Goal: Communication & Community: Answer question/provide support

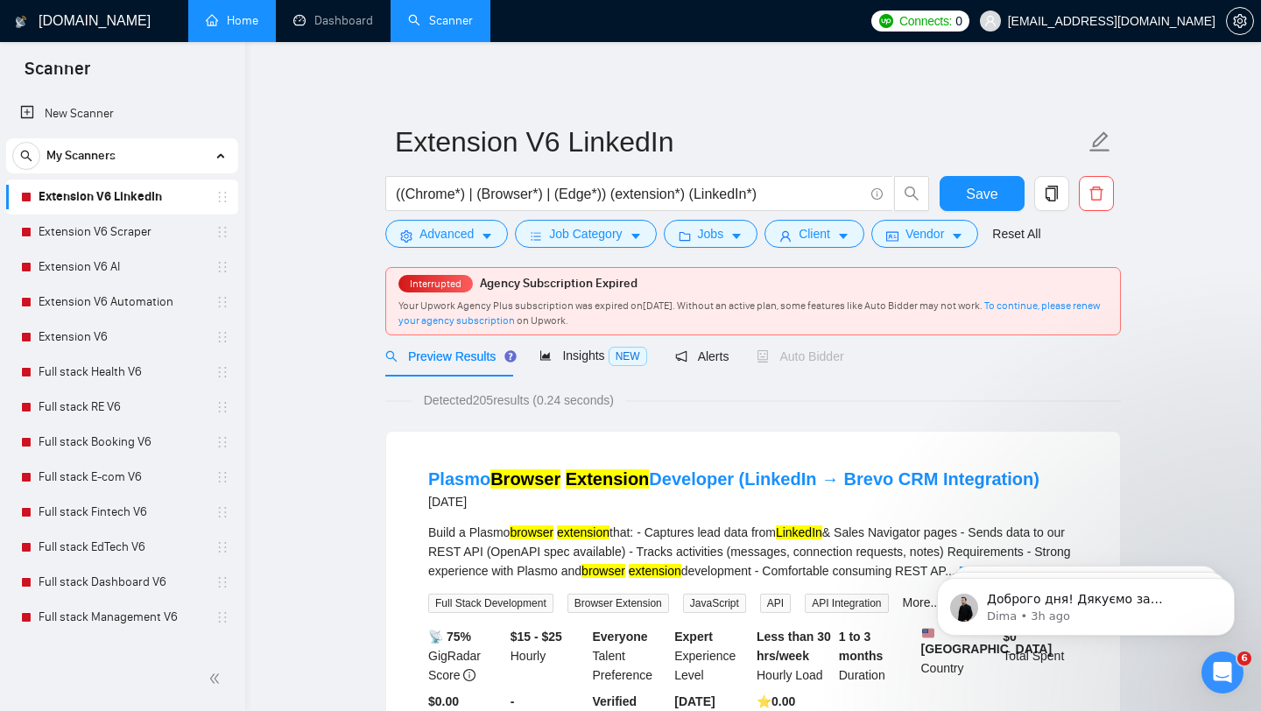
click at [258, 26] on link "Home" at bounding box center [232, 20] width 53 height 15
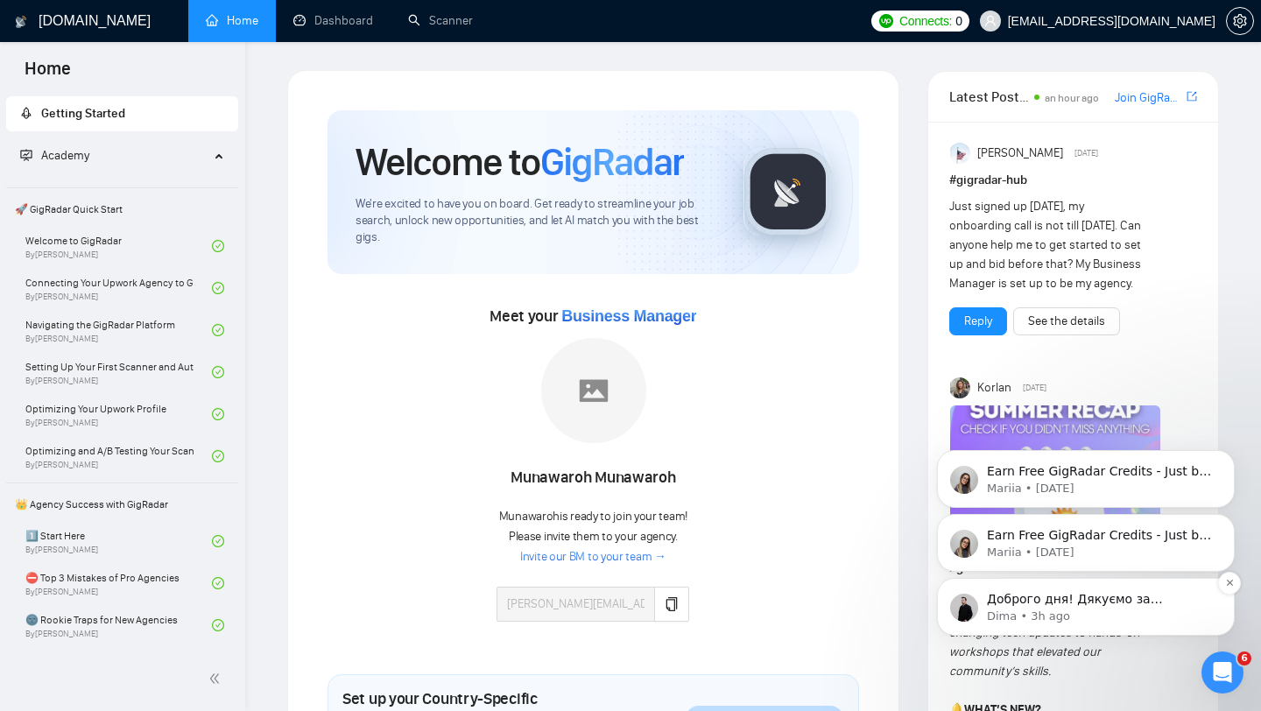
click at [1070, 617] on p "Dima • 3h ago" at bounding box center [1100, 617] width 226 height 16
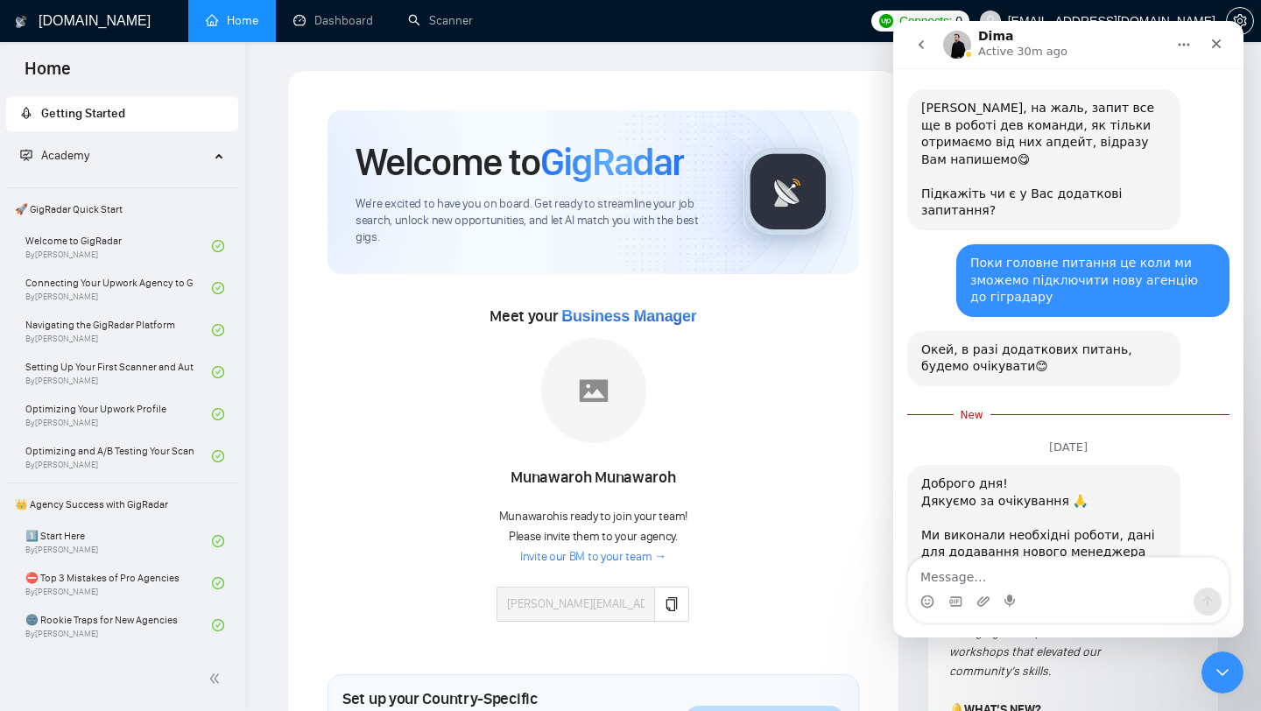
scroll to position [1712, 0]
click at [1042, 579] on textarea "Message…" at bounding box center [1068, 573] width 321 height 30
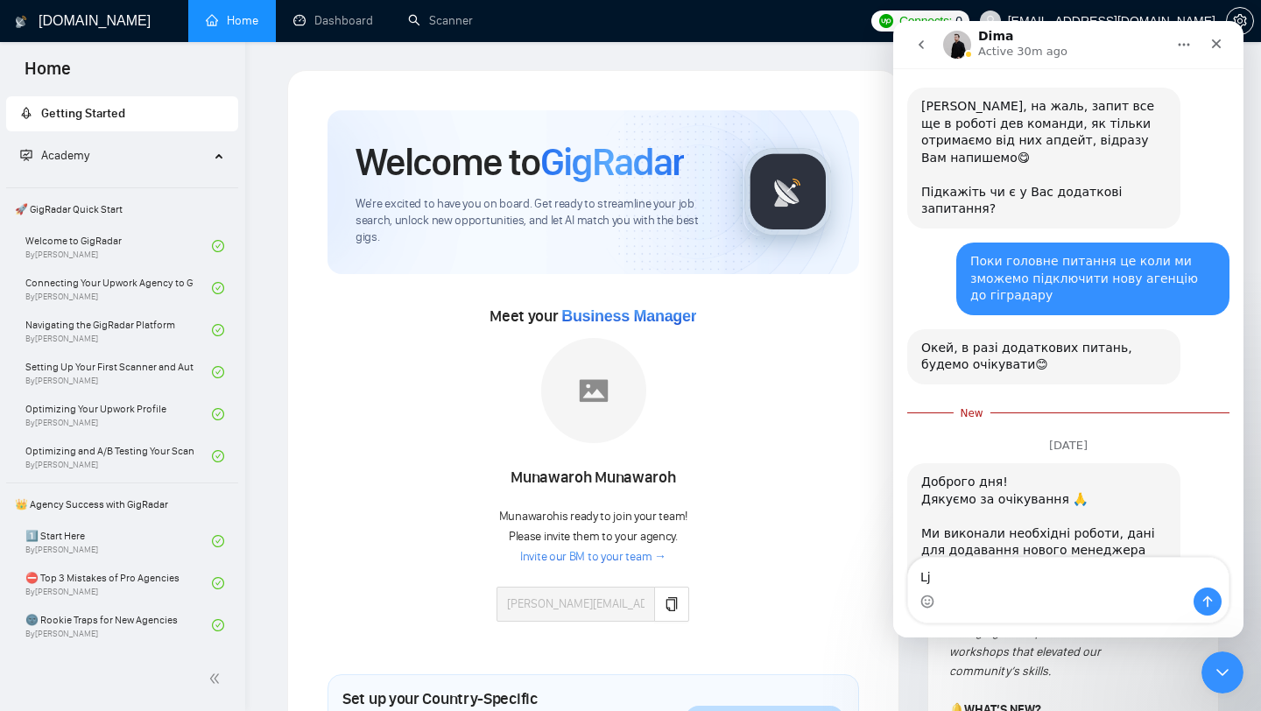
type textarea "L"
type textarea "Б"
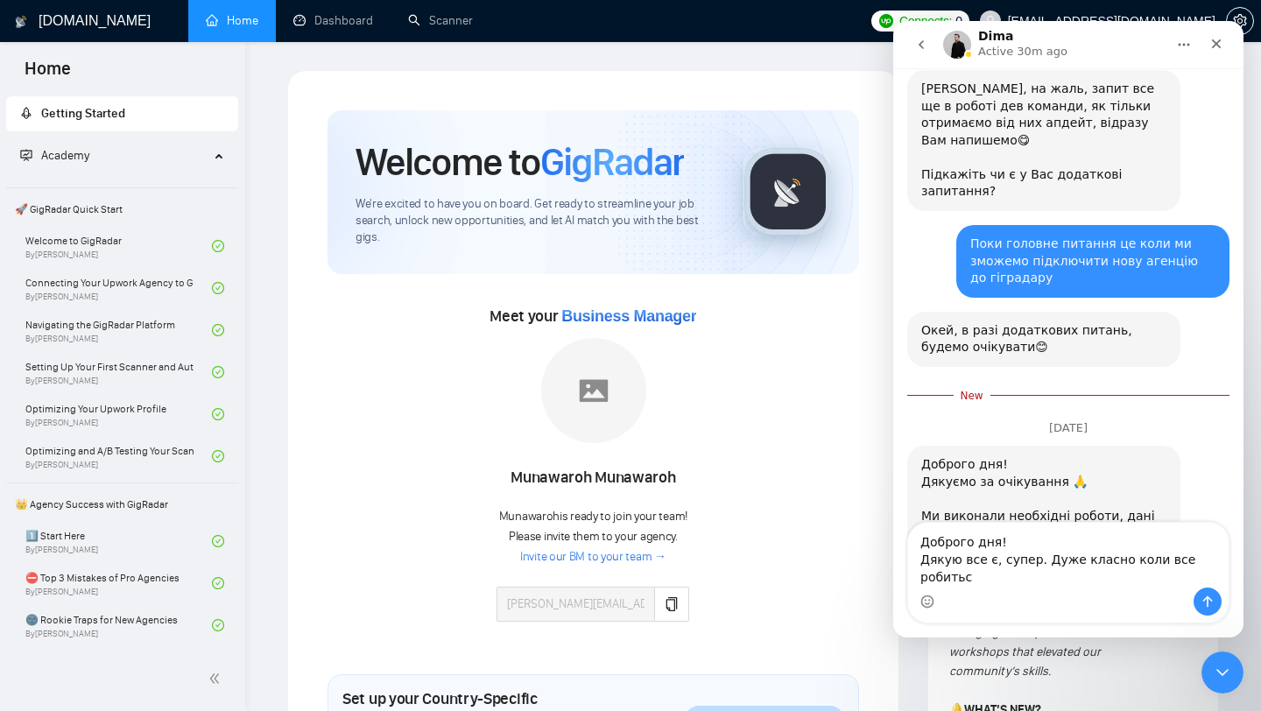
scroll to position [1747, 0]
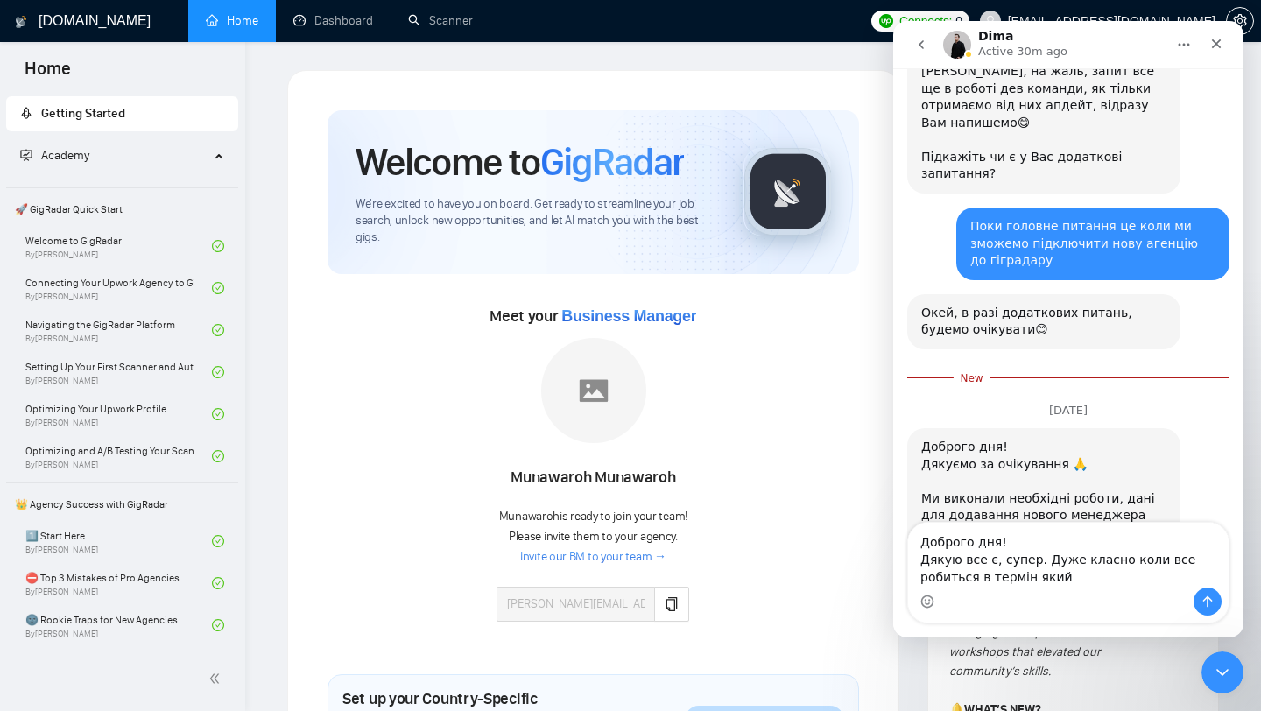
click at [1042, 560] on textarea "Доброго дня! Дякую все є, супер. Дуже класно коли все робиться в термін який" at bounding box center [1068, 555] width 321 height 65
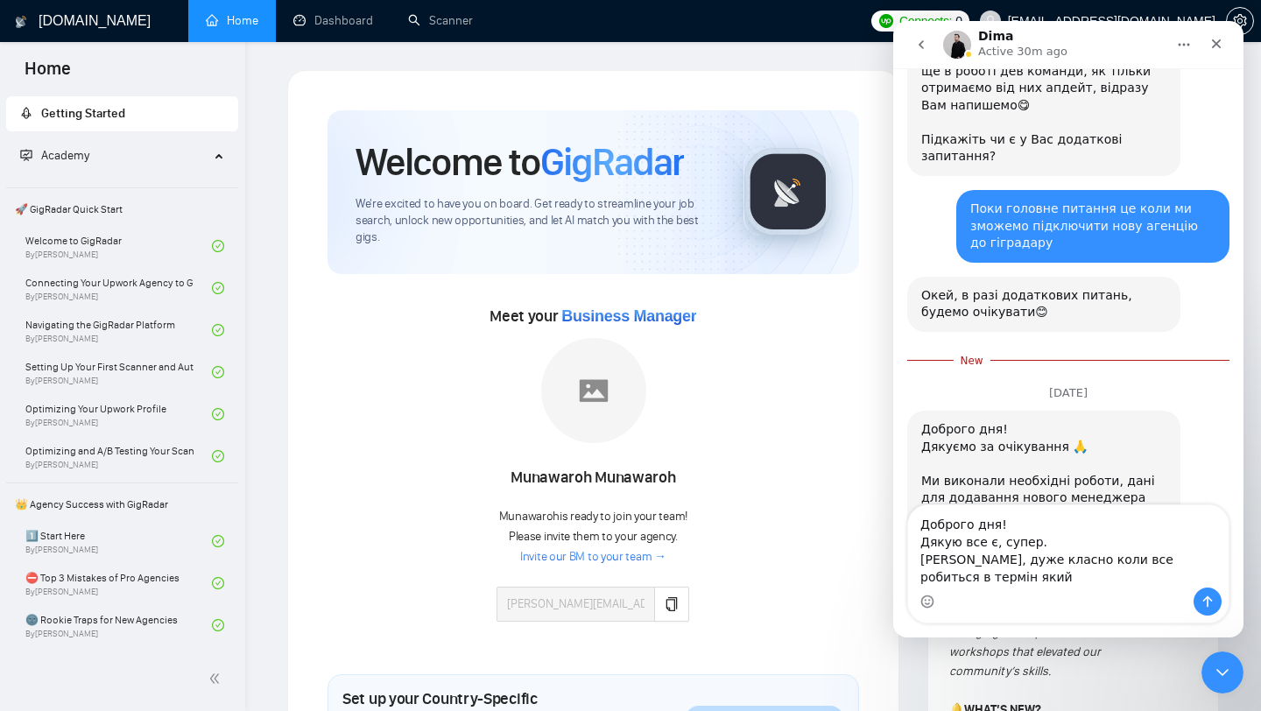
click at [950, 583] on textarea "Доброго дня! Дякую все є, супер. [PERSON_NAME], дуже класно коли все робиться в…" at bounding box center [1068, 546] width 321 height 82
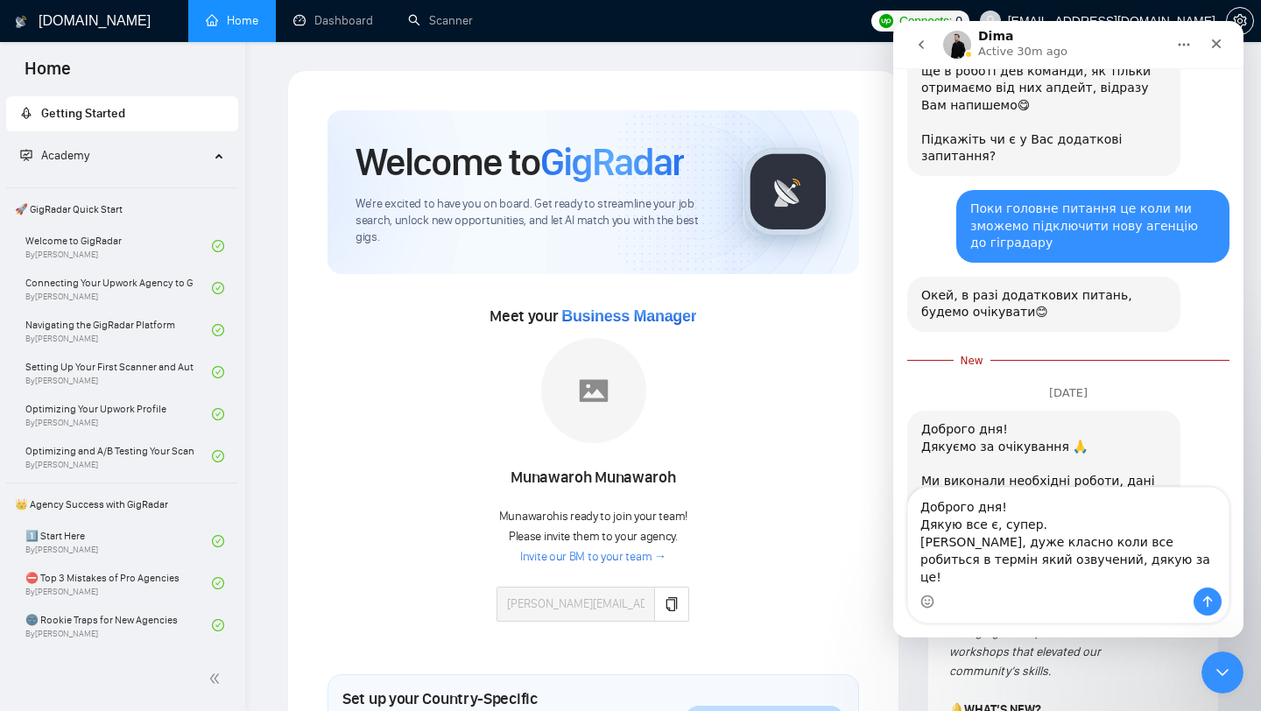
drag, startPoint x: 980, startPoint y: 543, endPoint x: 899, endPoint y: 545, distance: 80.6
click at [899, 545] on div "Доброго дня! Дякую все є, супер. [PERSON_NAME], дуже класно коли все робиться в…" at bounding box center [1068, 555] width 350 height 137
drag, startPoint x: 1018, startPoint y: 542, endPoint x: 978, endPoint y: 543, distance: 40.3
click at [978, 543] on textarea "Доброго дня! Так все є, супер. [PERSON_NAME], дуже класно коли все робиться в т…" at bounding box center [1068, 538] width 321 height 100
drag, startPoint x: 1013, startPoint y: 578, endPoint x: 954, endPoint y: 578, distance: 59.5
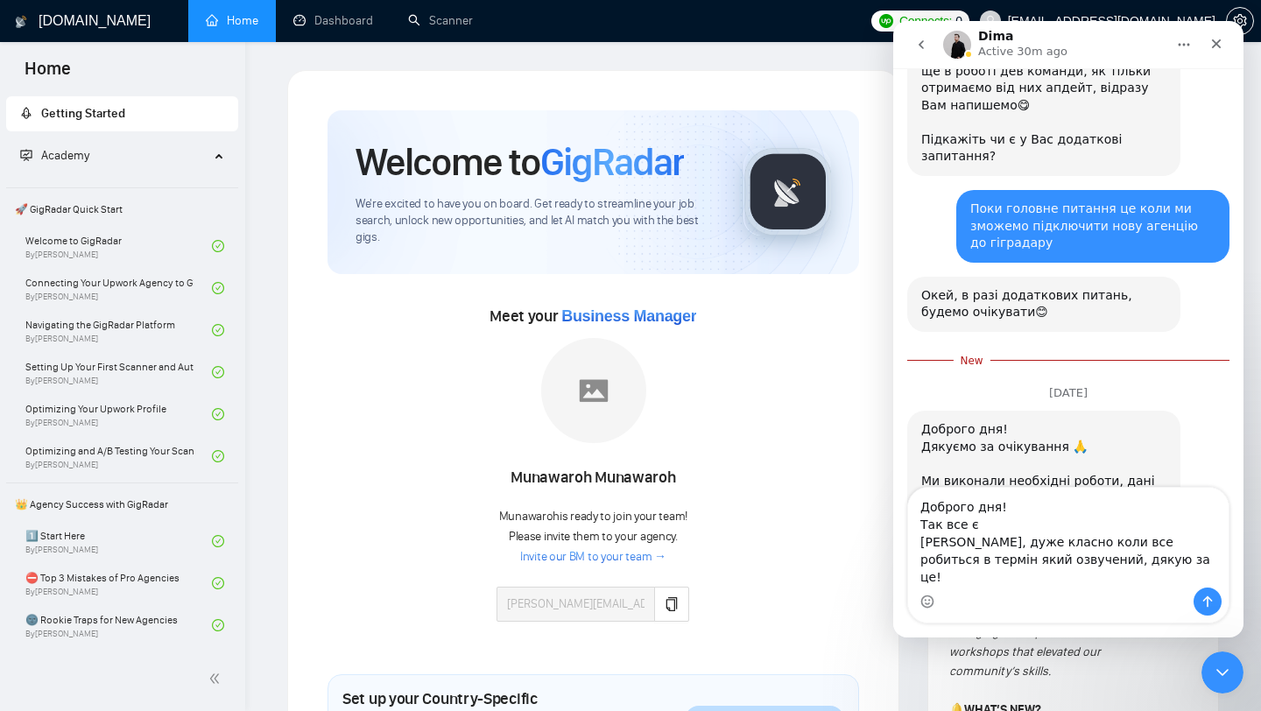
click at [954, 578] on textarea "Доброго дня! Так все є [PERSON_NAME], дуже класно коли все робиться в термін як…" at bounding box center [1068, 538] width 321 height 100
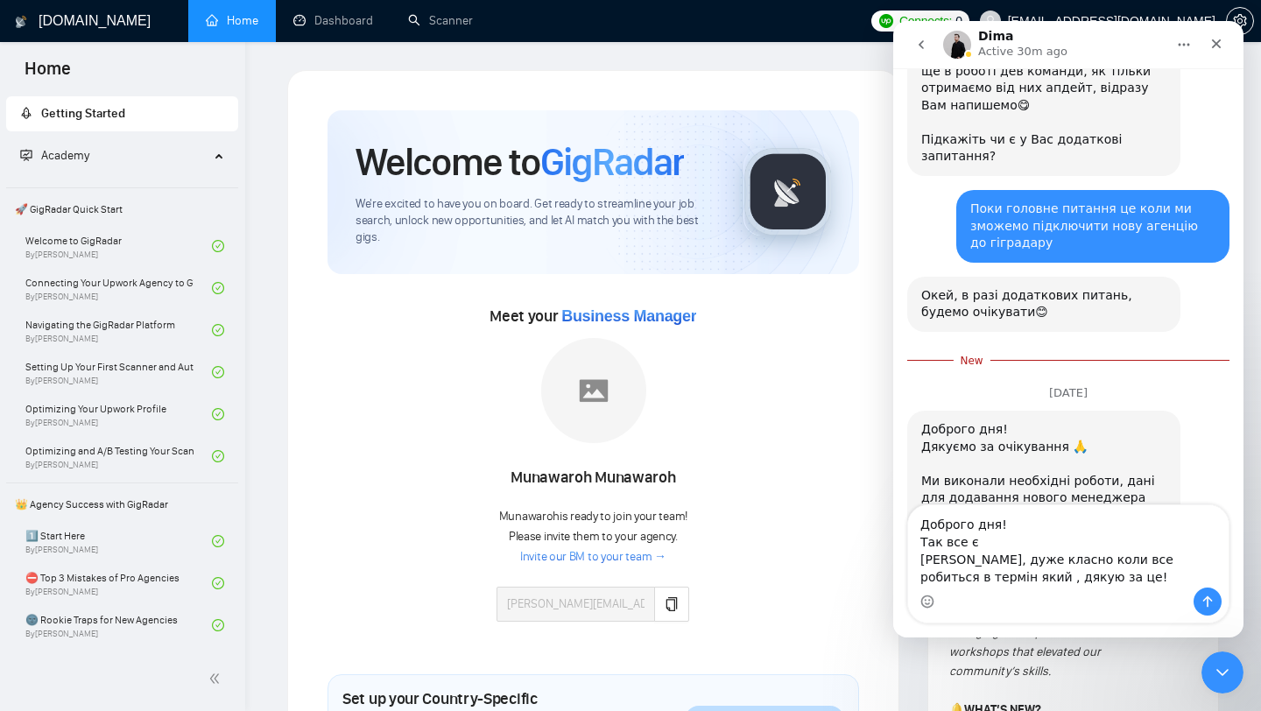
click at [1171, 559] on textarea "Доброго дня! Так все є [PERSON_NAME], дуже класно коли все робиться в термін як…" at bounding box center [1068, 546] width 321 height 82
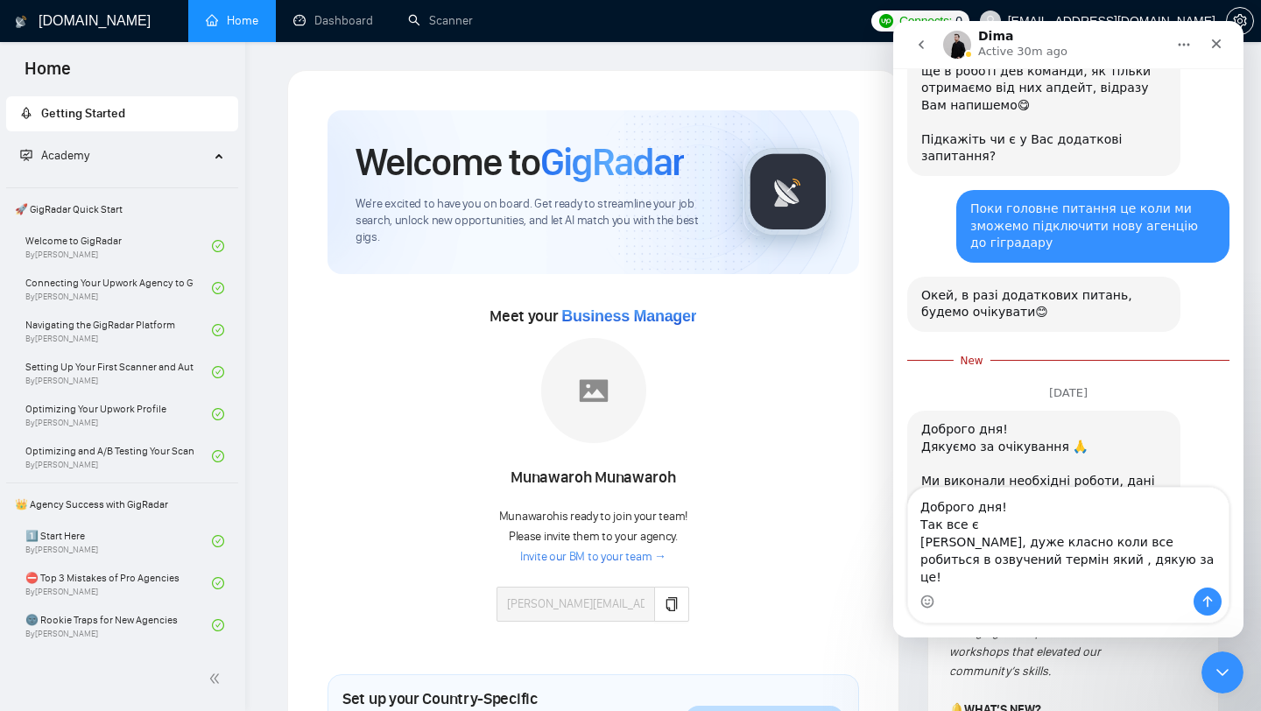
click at [1056, 576] on textarea "Доброго дня! Так все є [PERSON_NAME], дуже класно коли все робиться в озвучений…" at bounding box center [1068, 538] width 321 height 100
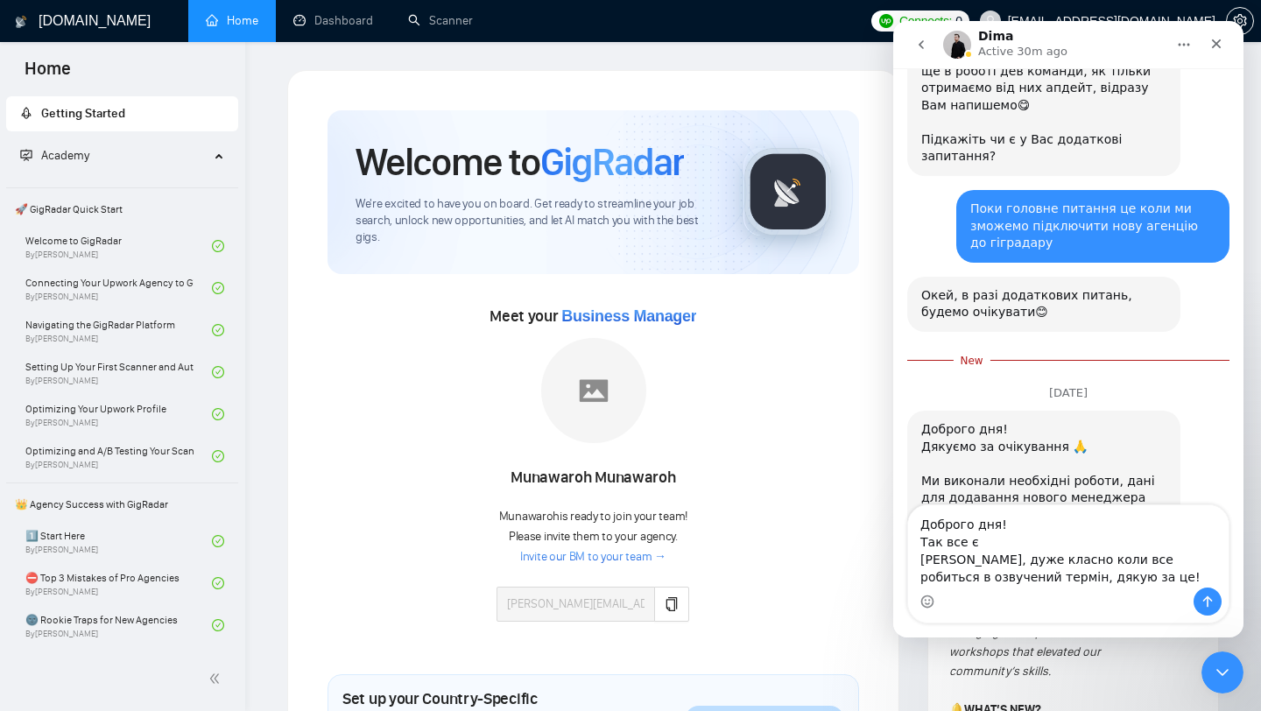
type textarea "Доброго дня! Так все є [PERSON_NAME], дуже класно коли все робиться в озвучений…"
click at [1211, 593] on button "Send a message…" at bounding box center [1208, 602] width 28 height 28
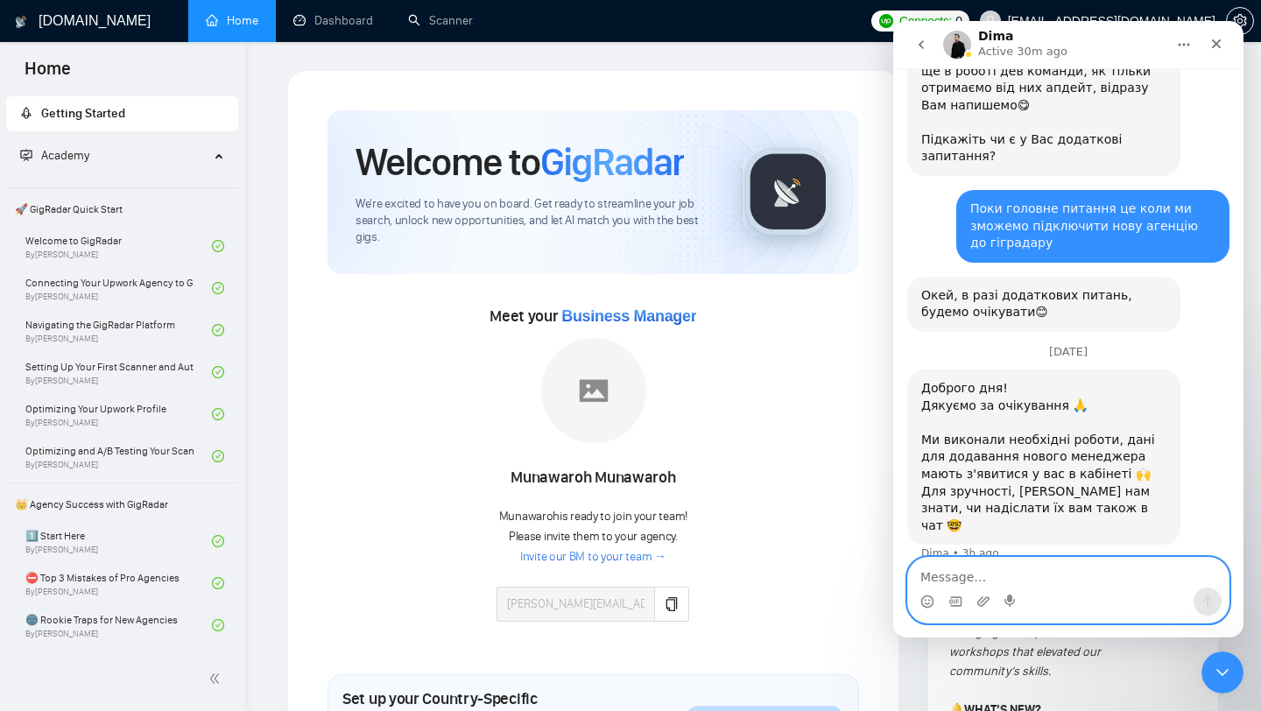
scroll to position [1774, 0]
